Goal: Information Seeking & Learning: Learn about a topic

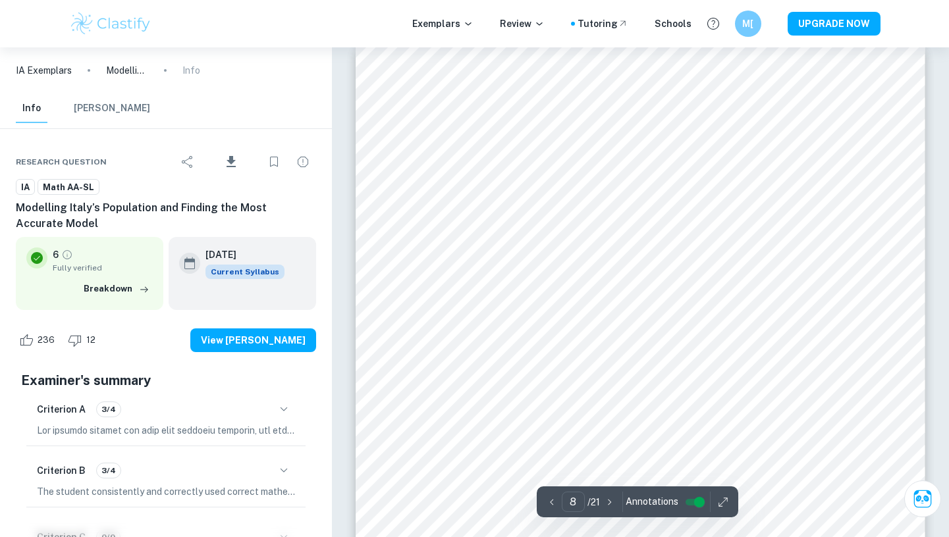
scroll to position [5880, 0]
type input "16"
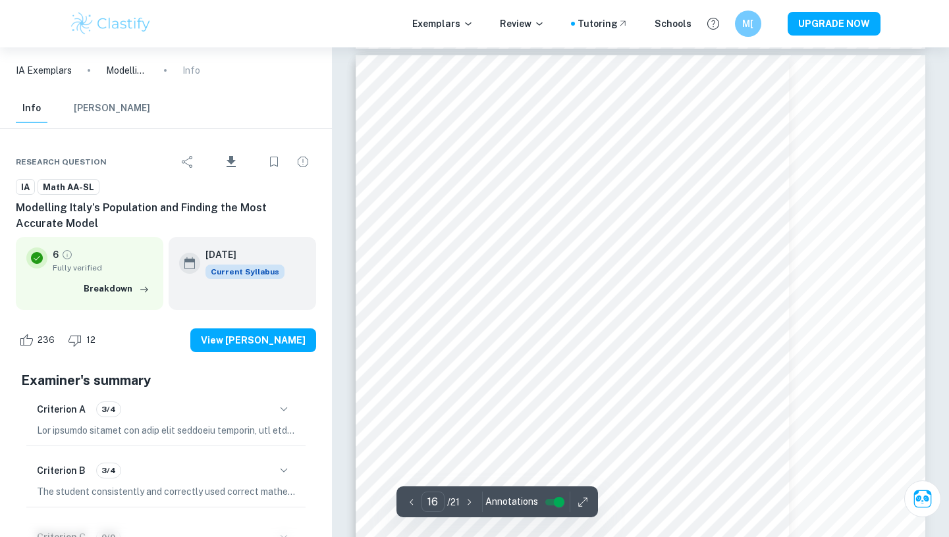
scroll to position [12496, 0]
